Goal: Information Seeking & Learning: Learn about a topic

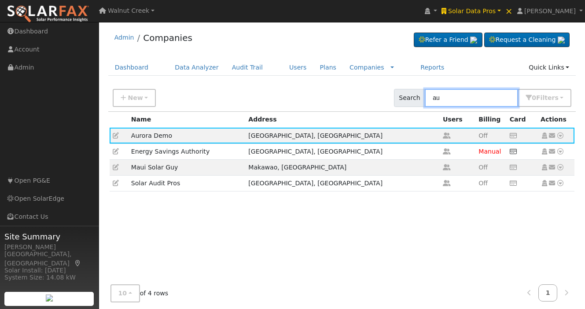
click at [452, 98] on input "au" at bounding box center [471, 98] width 93 height 18
click at [295, 65] on link "Users" at bounding box center [298, 67] width 31 height 16
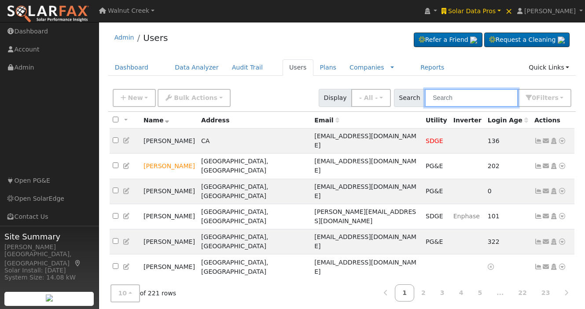
click at [462, 102] on input "text" at bounding box center [471, 98] width 93 height 18
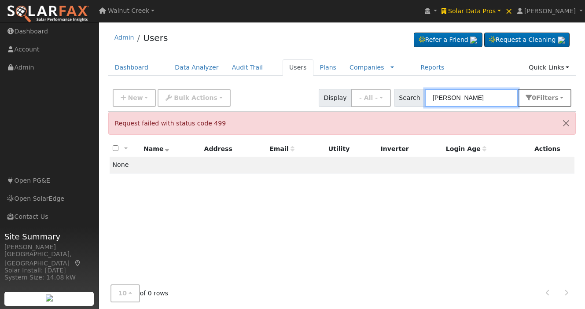
type input "thomas evans"
click at [548, 98] on span "Filter s" at bounding box center [548, 97] width 22 height 7
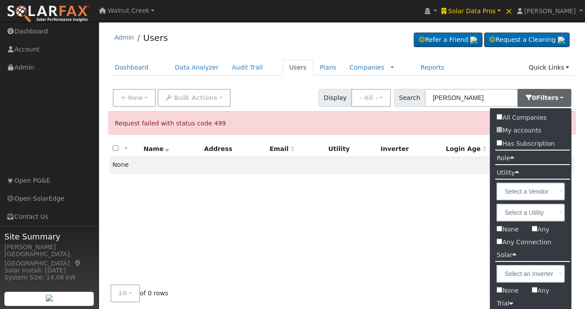
click at [542, 115] on label "All Companies" at bounding box center [521, 117] width 63 height 13
click at [503, 115] on input "All Companies" at bounding box center [500, 117] width 6 height 6
checkbox input "true"
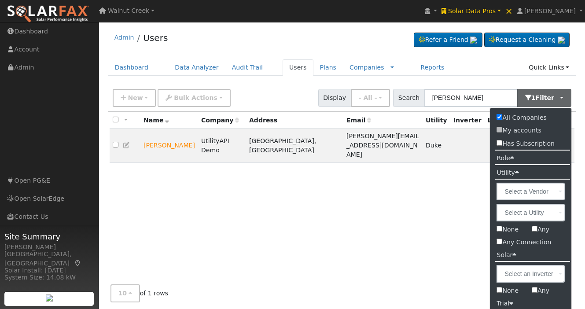
click at [317, 190] on div "All None All on page None on page Name Company Address Email Utility Inverter L…" at bounding box center [342, 204] width 468 height 185
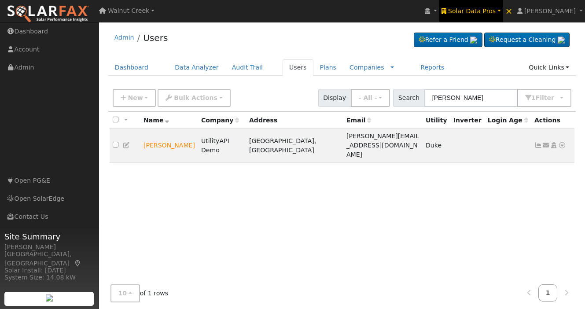
click at [496, 13] on span "Solar Data Pros" at bounding box center [472, 10] width 48 height 7
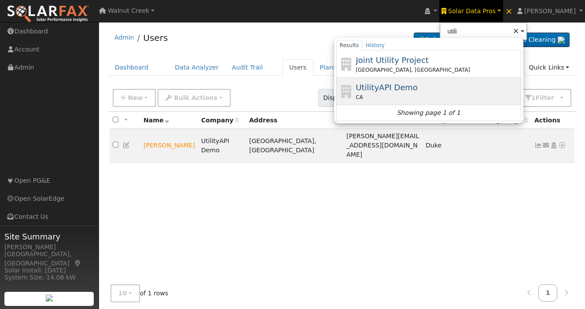
click at [460, 97] on div "CA" at bounding box center [437, 97] width 163 height 8
type input "UtilityAPI Demo"
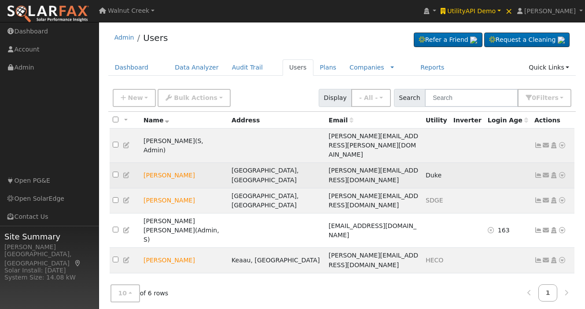
click at [563, 172] on icon at bounding box center [563, 175] width 8 height 6
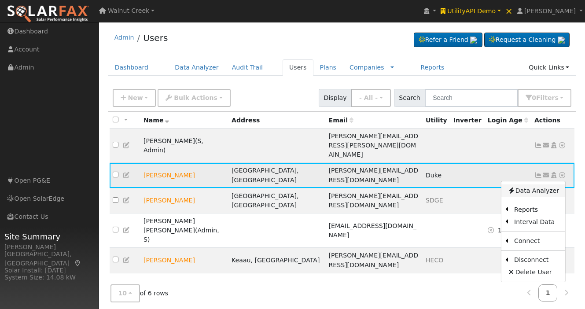
click at [548, 185] on link "Data Analyzer" at bounding box center [534, 191] width 64 height 12
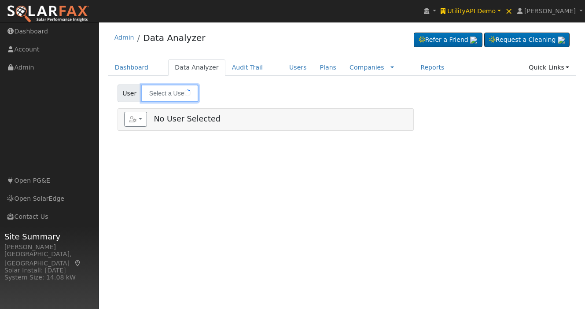
type input "[PERSON_NAME]"
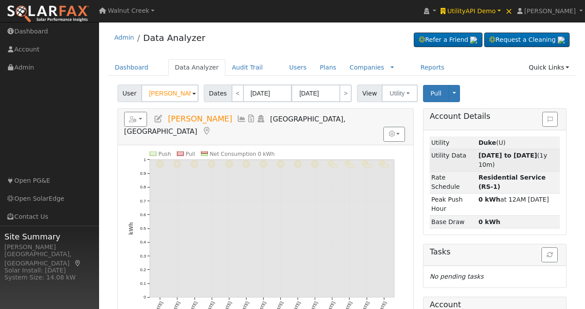
click at [514, 152] on strong "02/01/23 to 11/06/24" at bounding box center [508, 155] width 59 height 7
type input "02/01/2023"
type input "11/06/2024"
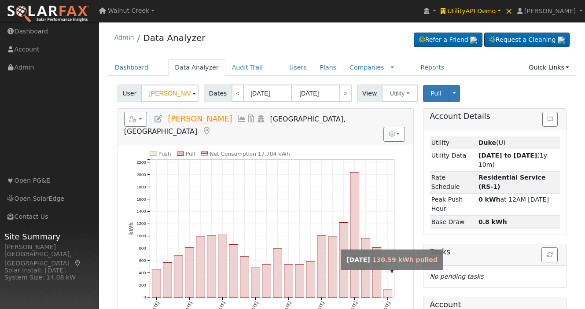
click at [390, 289] on rect "onclick=""" at bounding box center [388, 293] width 9 height 8
type input "11/01/2024"
type input "11/30/2024"
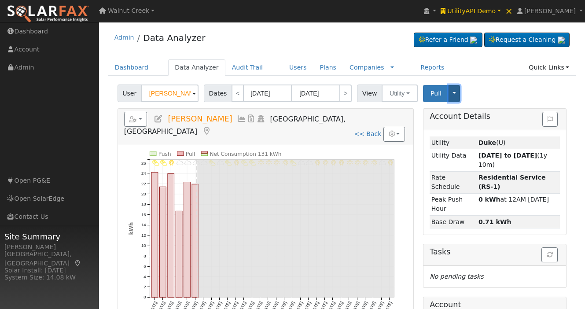
click at [453, 97] on button "Toggle Dropdown" at bounding box center [454, 93] width 11 height 17
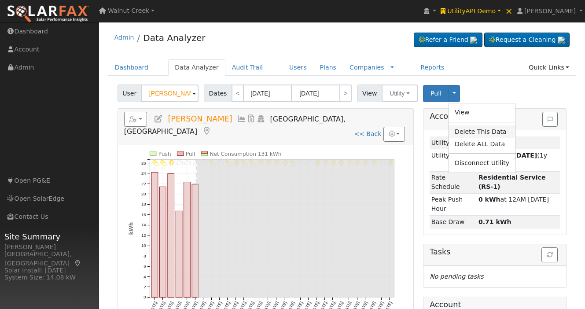
click at [469, 130] on link "Delete This Data" at bounding box center [482, 132] width 67 height 12
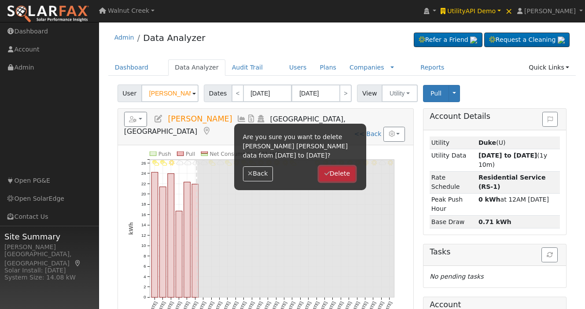
click at [327, 174] on icon "button" at bounding box center [327, 173] width 5 height 6
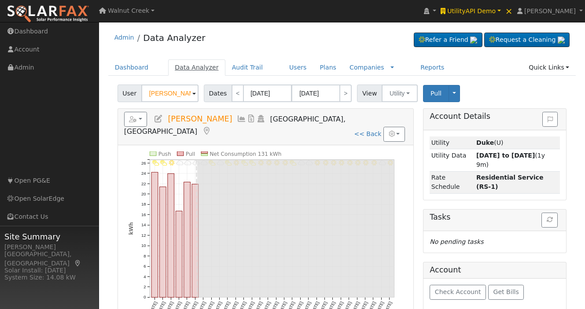
click at [207, 70] on link "Data Analyzer" at bounding box center [196, 67] width 57 height 16
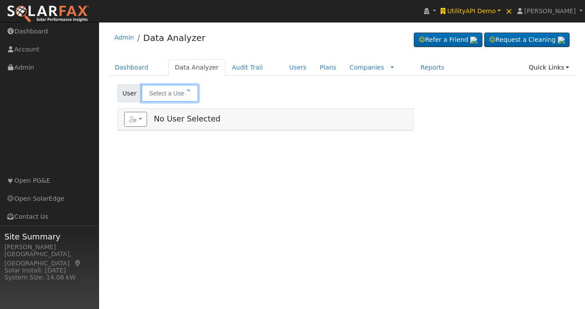
type input "[PERSON_NAME]"
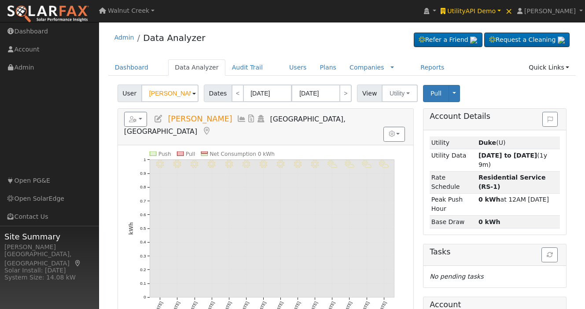
click at [237, 120] on icon at bounding box center [242, 119] width 10 height 8
click at [237, 117] on icon at bounding box center [242, 119] width 10 height 8
click at [127, 152] on div "8/12 - PartlyCloudy 8/11 - PartlyCloudy 8/10 - PartlyCloudy 8/09 - PartlyCloudy…" at bounding box center [265, 238] width 283 height 173
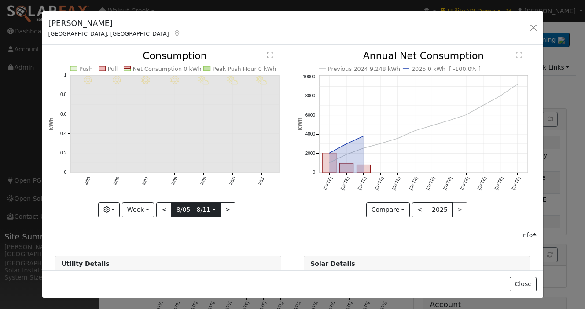
click at [187, 212] on input "[DATE]" at bounding box center [196, 210] width 48 height 14
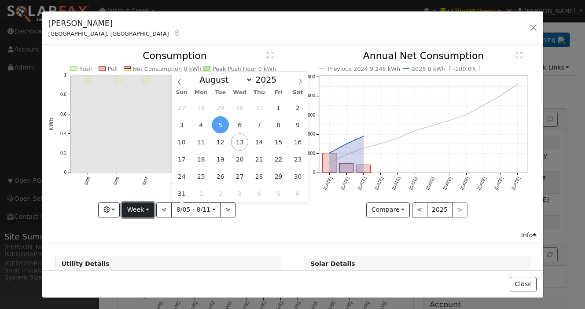
click at [142, 204] on button "Week" at bounding box center [138, 210] width 32 height 15
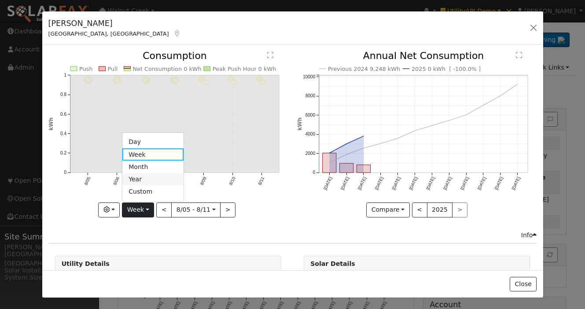
click at [153, 178] on link "Year" at bounding box center [152, 179] width 61 height 12
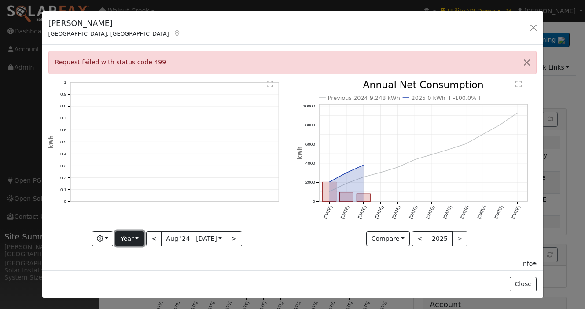
click at [133, 240] on button "Year" at bounding box center [129, 238] width 28 height 15
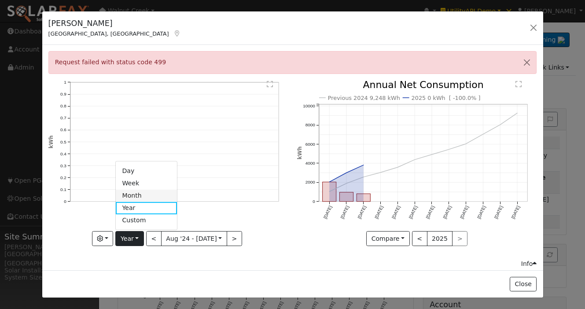
click at [149, 191] on link "Month" at bounding box center [146, 195] width 61 height 12
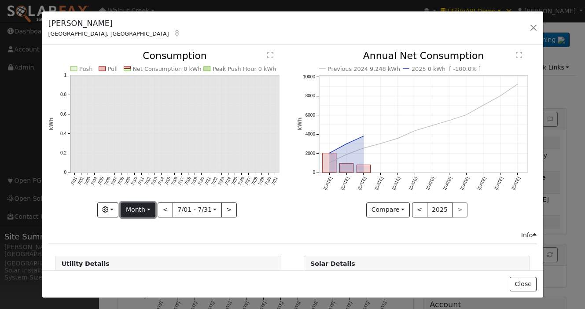
click at [133, 211] on button "Month" at bounding box center [138, 210] width 35 height 15
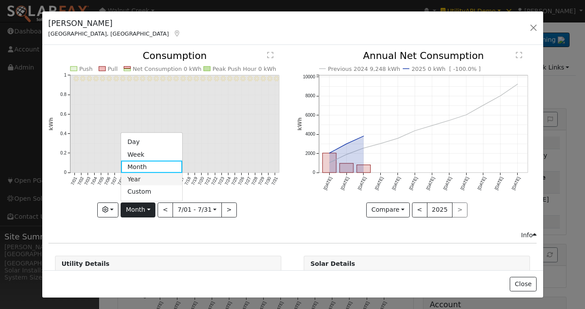
click at [144, 180] on link "Year" at bounding box center [151, 179] width 61 height 12
type input "2024-08-01"
type input "2024"
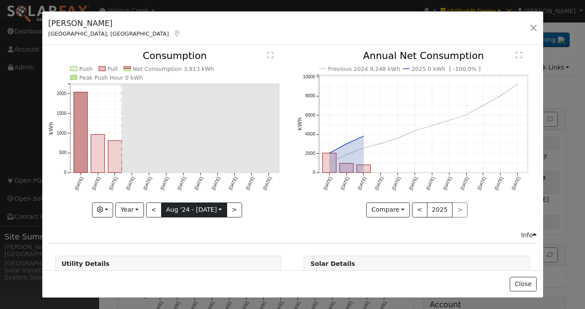
click at [178, 208] on input "2024-08-01" at bounding box center [194, 210] width 65 height 14
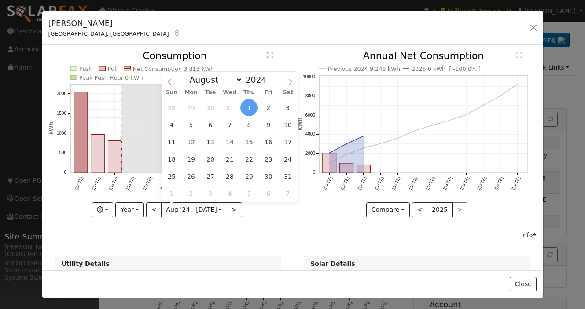
click at [169, 78] on span at bounding box center [169, 79] width 15 height 15
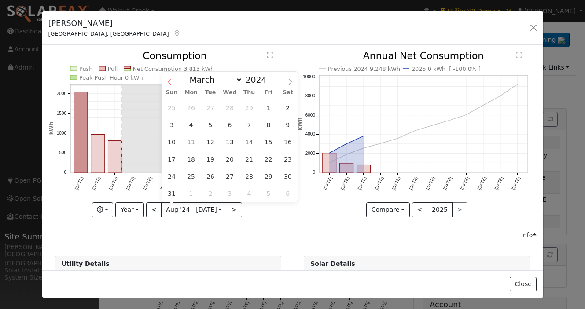
click at [169, 78] on span at bounding box center [169, 79] width 15 height 15
select select "0"
click at [193, 104] on span "1" at bounding box center [190, 107] width 17 height 17
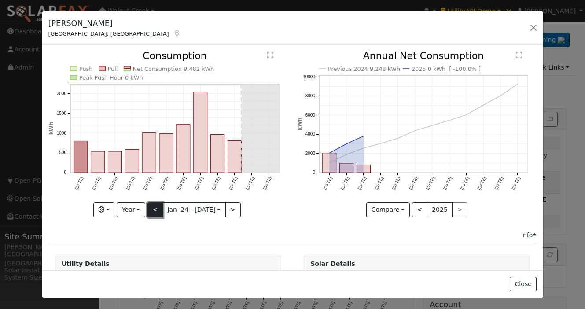
click at [155, 210] on button "<" at bounding box center [155, 210] width 15 height 15
type input "2023-01-01"
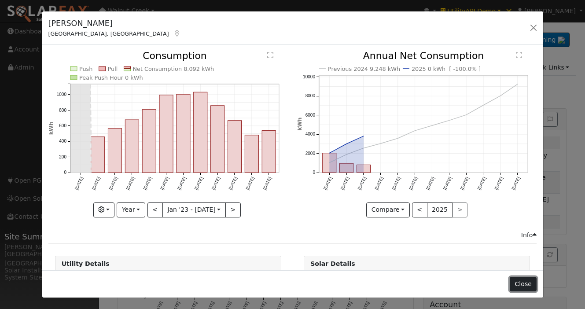
click at [522, 285] on button "Close" at bounding box center [523, 284] width 27 height 15
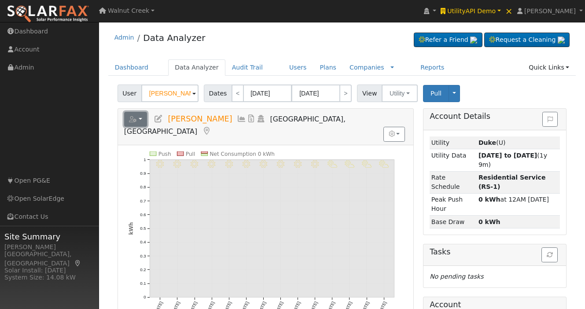
click at [142, 112] on button "button" at bounding box center [135, 119] width 23 height 15
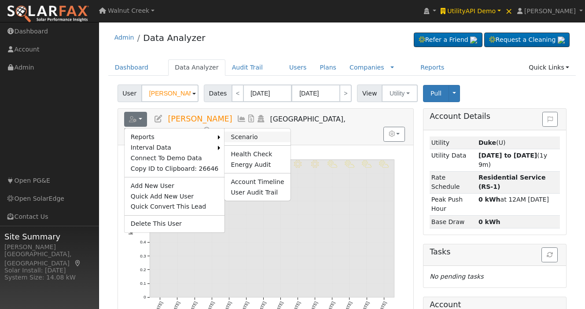
click at [249, 137] on link "Scenario" at bounding box center [258, 137] width 66 height 11
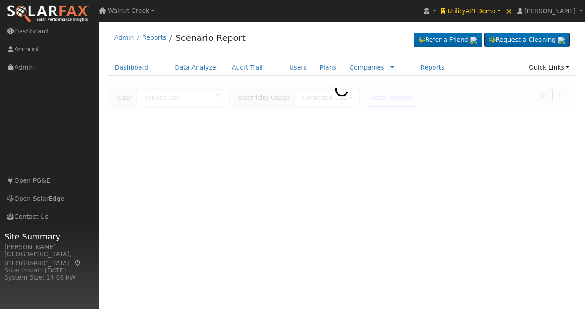
type input "Thomas Evans"
type input "Duke Energy"
type input "Fixed Rate"
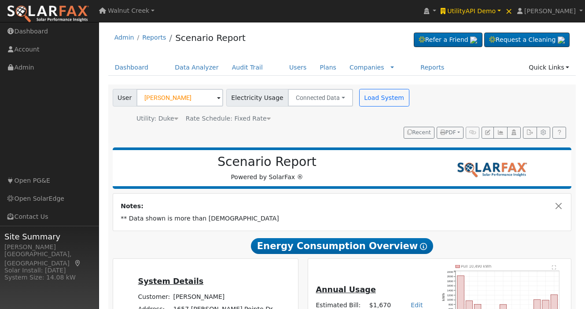
click at [238, 115] on span "Rate Schedule: Fixed Rate" at bounding box center [228, 118] width 85 height 7
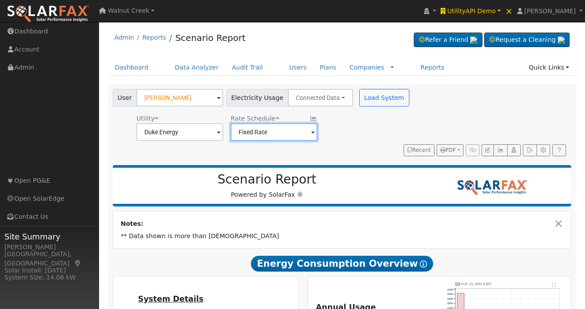
click at [223, 133] on input "Fixed Rate" at bounding box center [180, 132] width 87 height 18
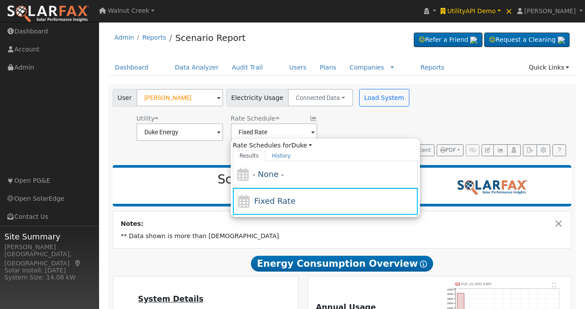
click at [356, 129] on div "Utility Duke Energy Rate Schedule Fixed Rate Rate Schedules for Duke All Utilit…" at bounding box center [262, 126] width 302 height 30
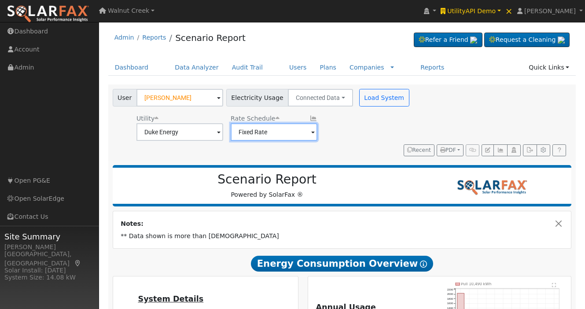
click at [223, 139] on input "Fixed Rate" at bounding box center [180, 132] width 87 height 18
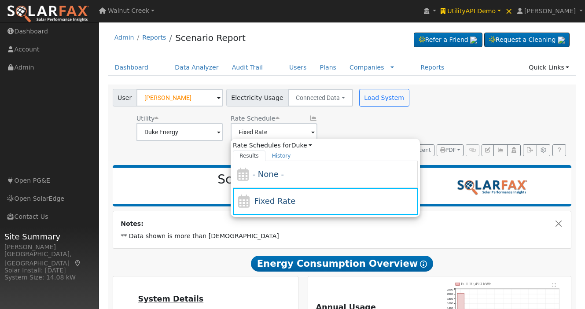
click at [343, 120] on div "Utility Duke Energy Rate Schedule Fixed Rate Rate Schedules for Duke All Utilit…" at bounding box center [262, 126] width 302 height 30
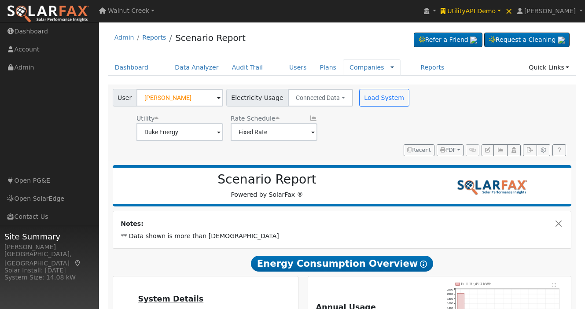
click at [391, 67] on link at bounding box center [393, 67] width 4 height 9
click at [366, 78] on link "Rate Schedules" at bounding box center [371, 83] width 61 height 12
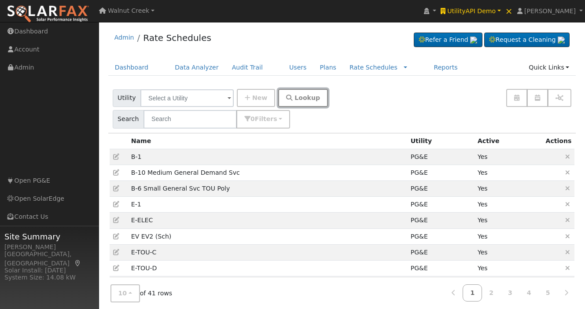
click at [295, 101] on span "Lookup" at bounding box center [308, 97] width 26 height 7
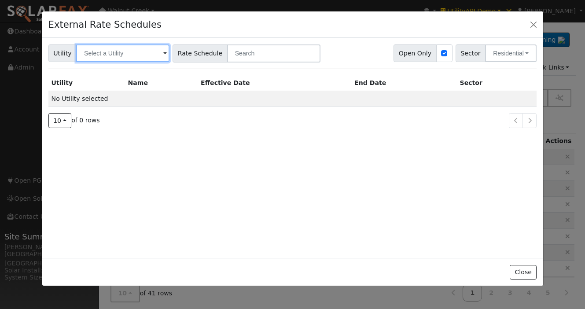
click at [116, 53] on input "text" at bounding box center [122, 53] width 93 height 18
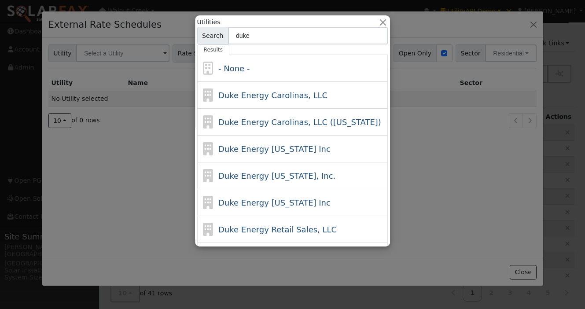
click at [300, 36] on input "duke" at bounding box center [308, 36] width 160 height 18
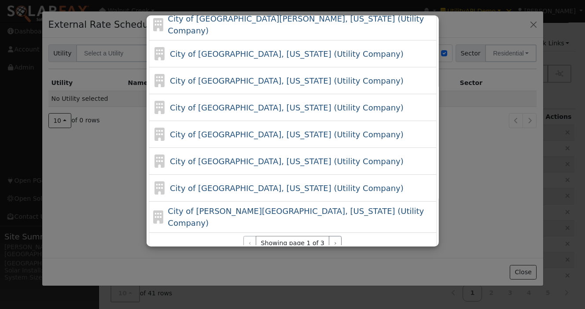
scroll to position [42, 0]
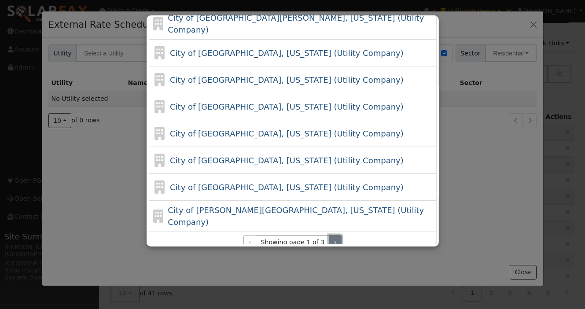
click at [333, 235] on button "›" at bounding box center [335, 242] width 13 height 15
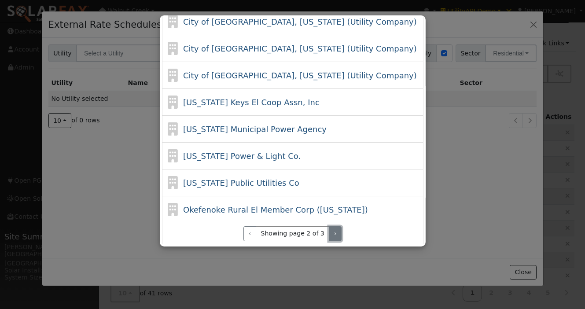
click at [329, 230] on button "›" at bounding box center [335, 233] width 13 height 15
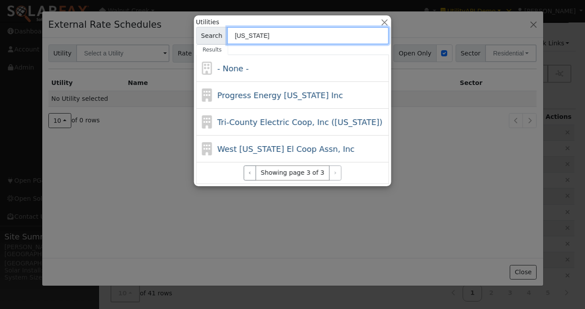
scroll to position [0, 0]
click at [317, 40] on input "[US_STATE]" at bounding box center [308, 36] width 162 height 18
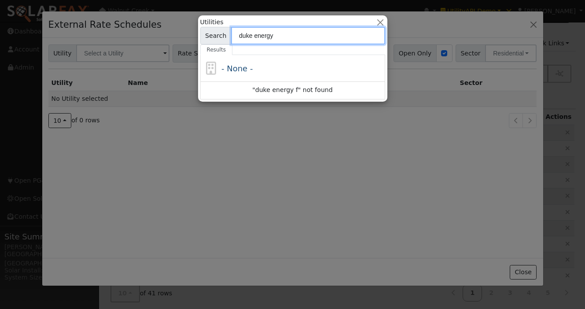
type input "duke energy"
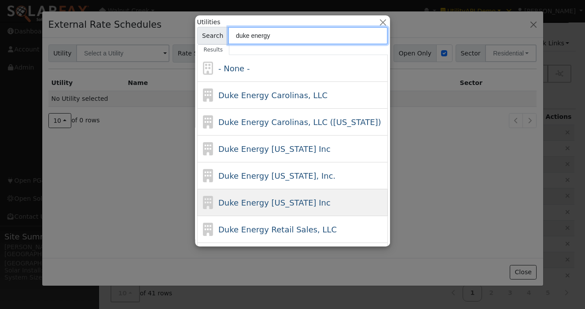
scroll to position [15, 0]
